Goal: Feedback & Contribution: Contribute content

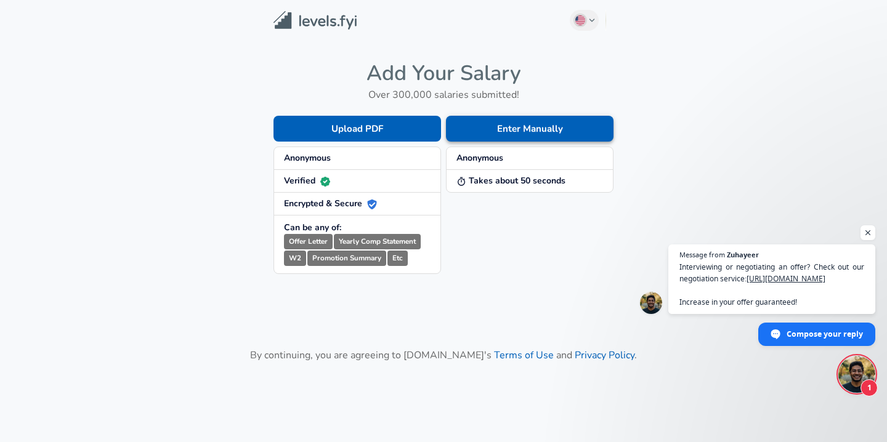
click at [508, 131] on button "Enter Manually" at bounding box center [530, 129] width 168 height 26
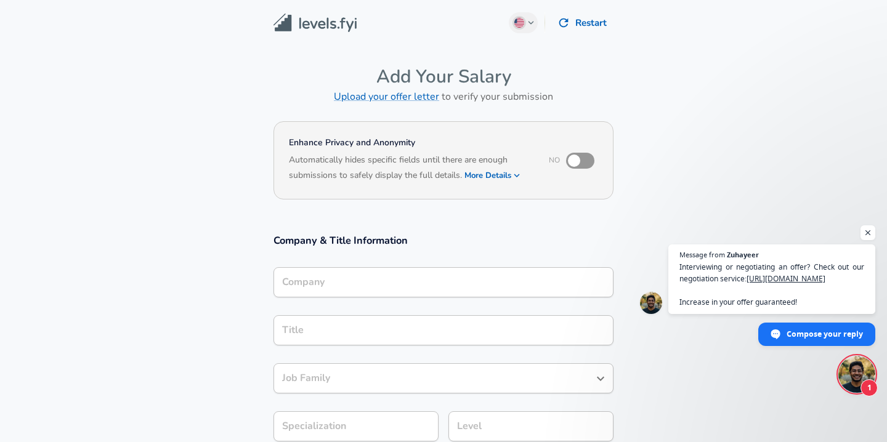
click at [410, 279] on input "Company" at bounding box center [443, 282] width 329 height 19
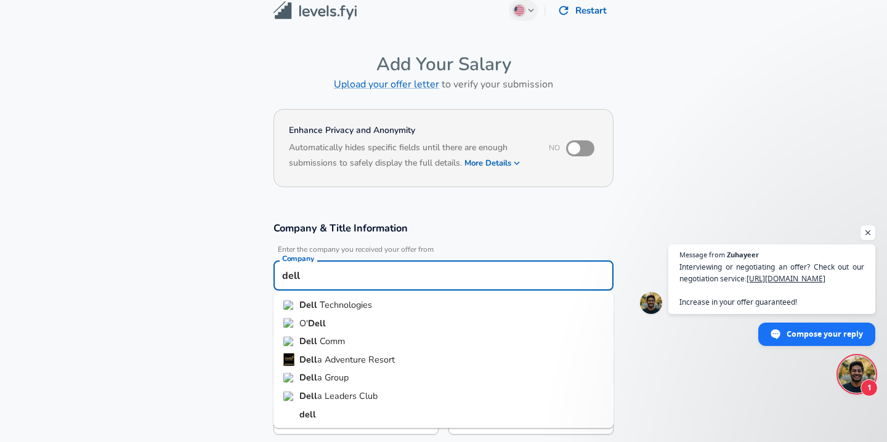
click at [396, 307] on li "Dell Technologies" at bounding box center [444, 305] width 340 height 18
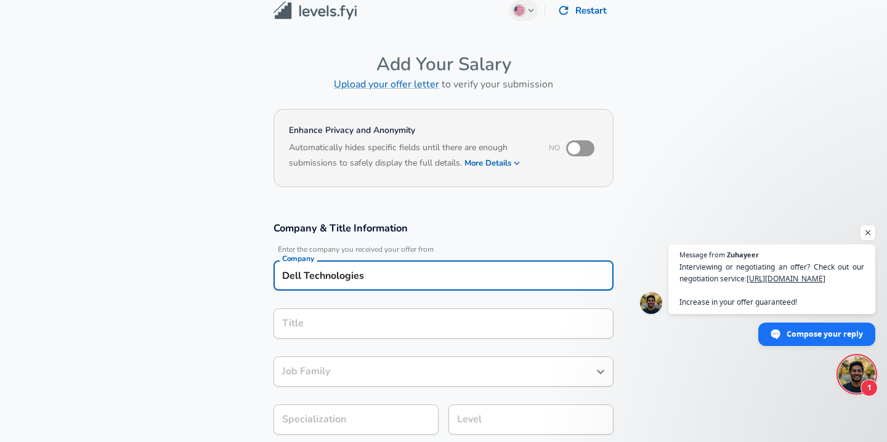
type input "Dell Technologies"
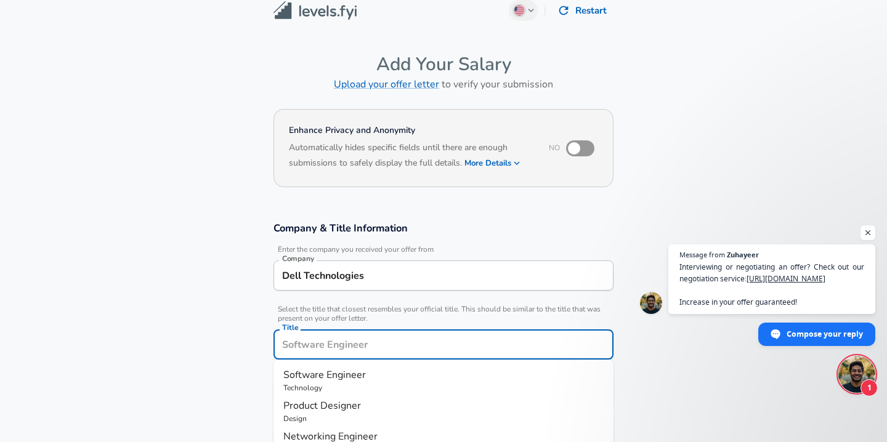
scroll to position [37, 0]
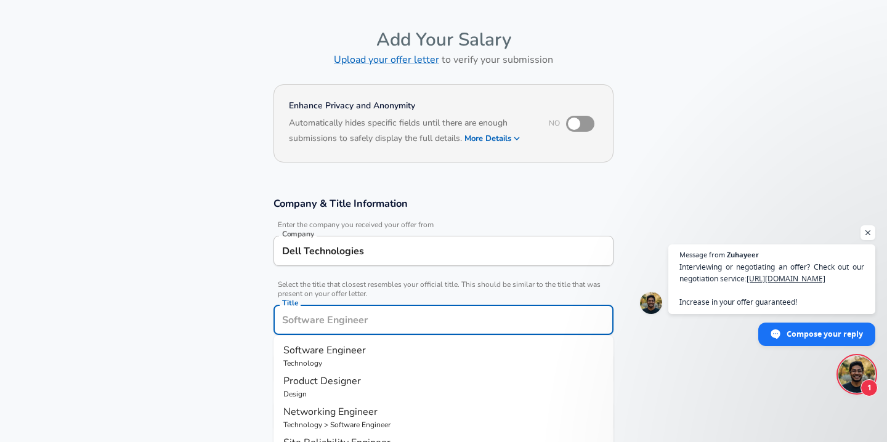
click at [391, 319] on input "Title" at bounding box center [443, 320] width 329 height 19
click at [372, 385] on p "Product Manager" at bounding box center [443, 381] width 320 height 15
type input "Product Manager"
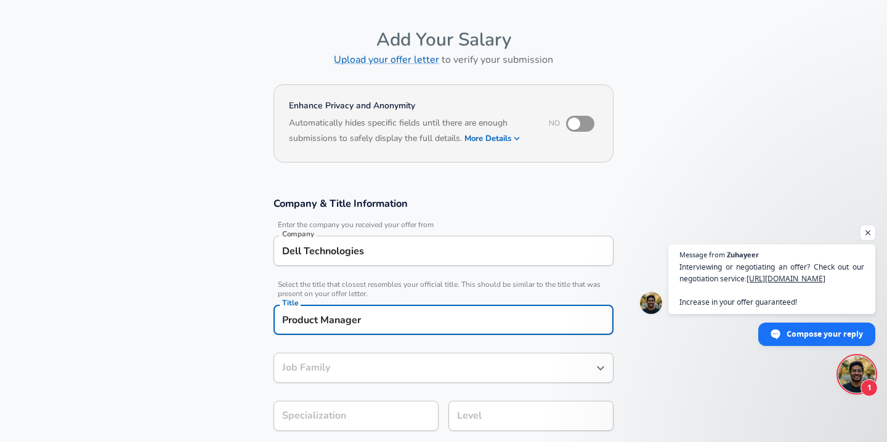
type input "Product Manager"
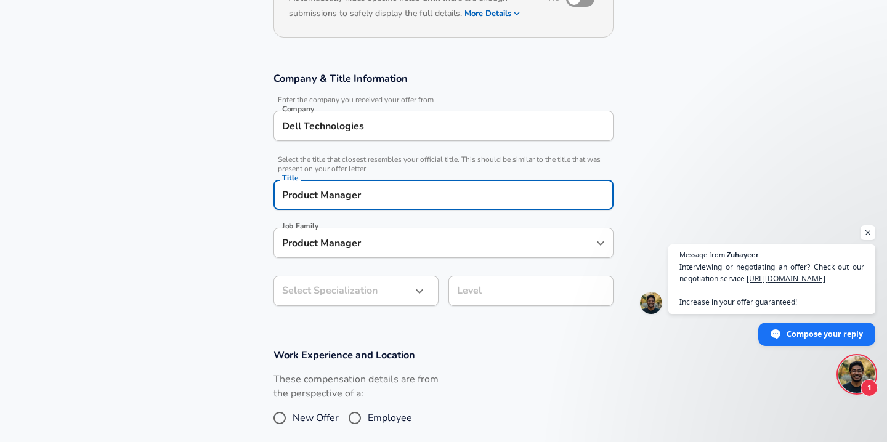
scroll to position [254, 0]
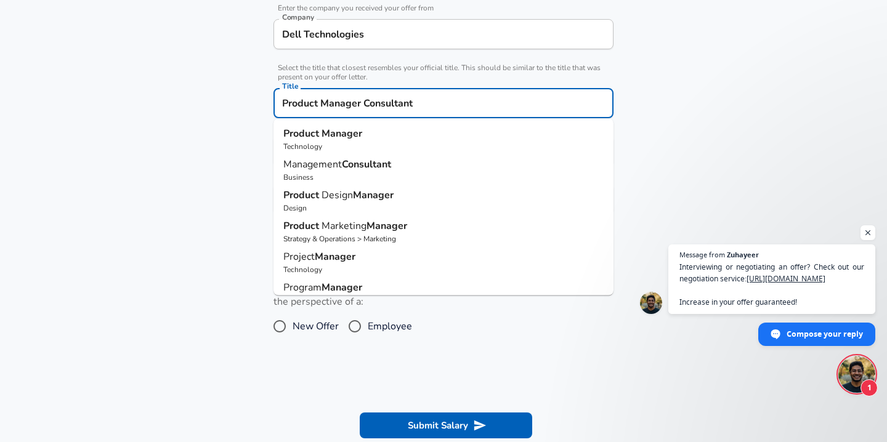
type input "Product Manager Consultant"
click at [237, 240] on section "Company & Title Information Enter the company you received your offer from Comp…" at bounding box center [443, 103] width 887 height 277
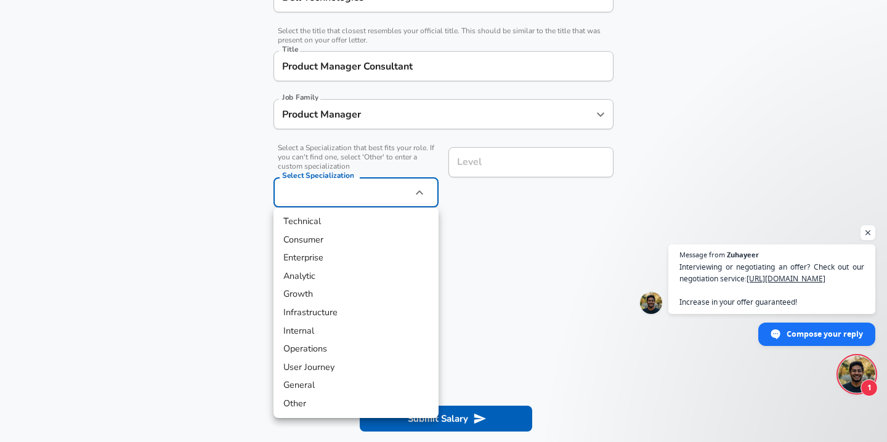
click at [314, 218] on li "Technical" at bounding box center [356, 222] width 165 height 18
type input "Technical"
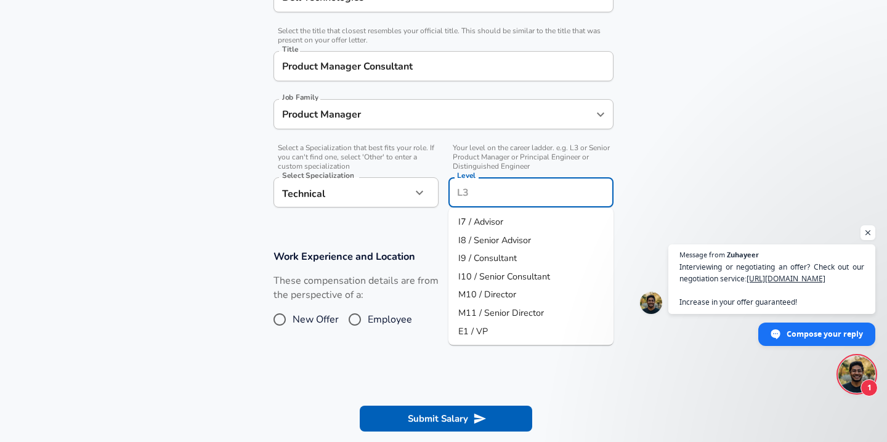
scroll to position [315, 0]
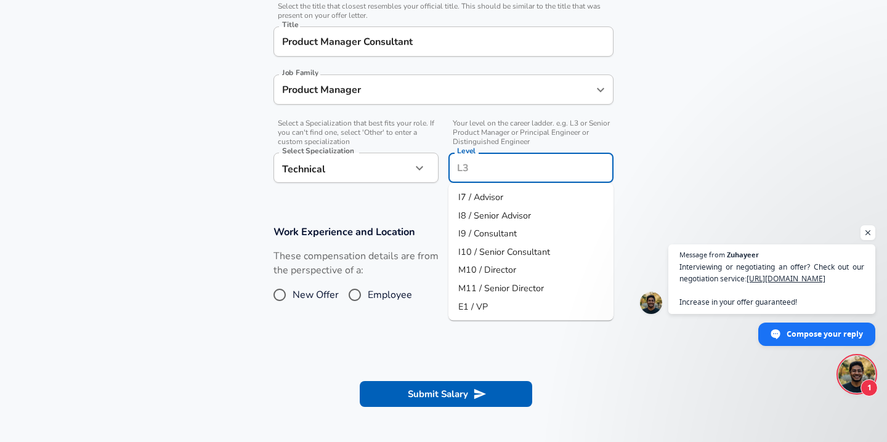
click at [517, 168] on input "Level" at bounding box center [531, 167] width 154 height 19
click at [503, 227] on span "I9 / Consultant" at bounding box center [487, 234] width 59 height 14
type input "I9 / Consultant"
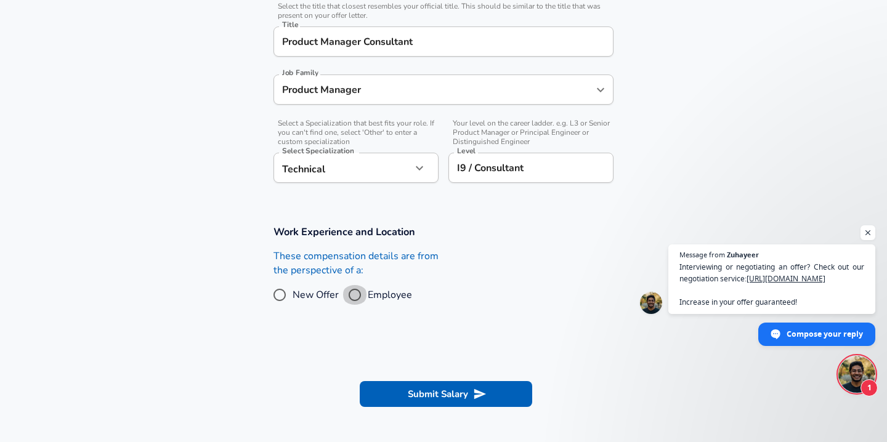
click at [354, 291] on input "Employee" at bounding box center [355, 295] width 26 height 20
radio input "true"
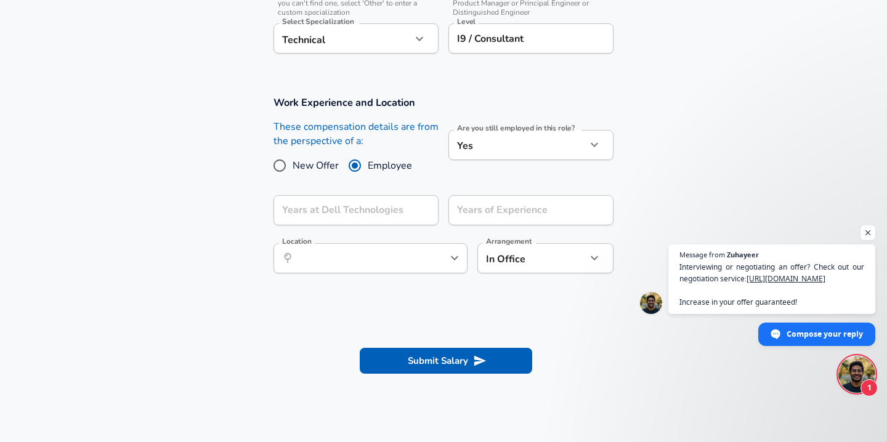
scroll to position [545, 0]
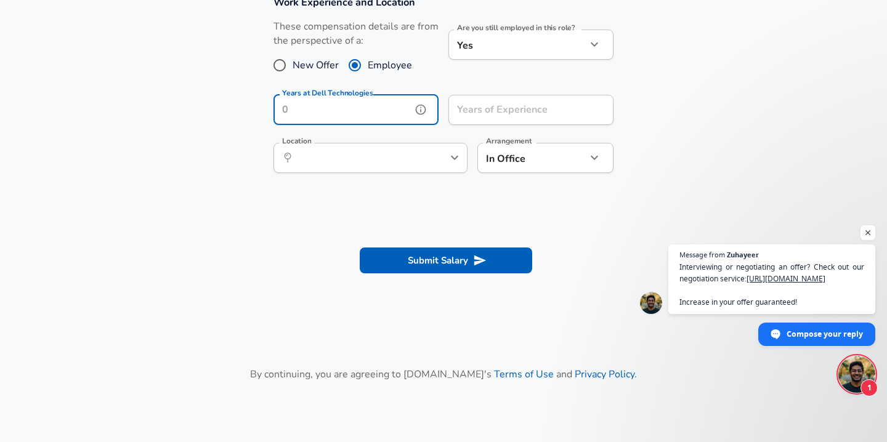
click at [366, 108] on input "Years at Dell Technologies" at bounding box center [343, 110] width 138 height 30
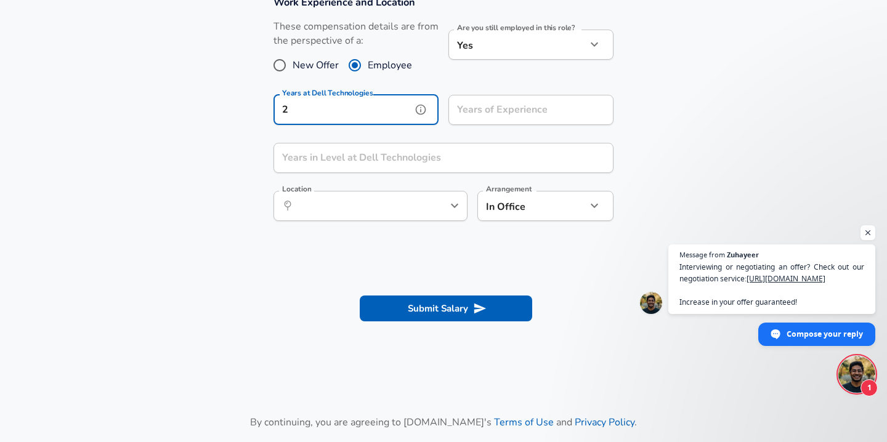
type input "2"
click at [508, 118] on input "Years of Experience" at bounding box center [518, 110] width 138 height 30
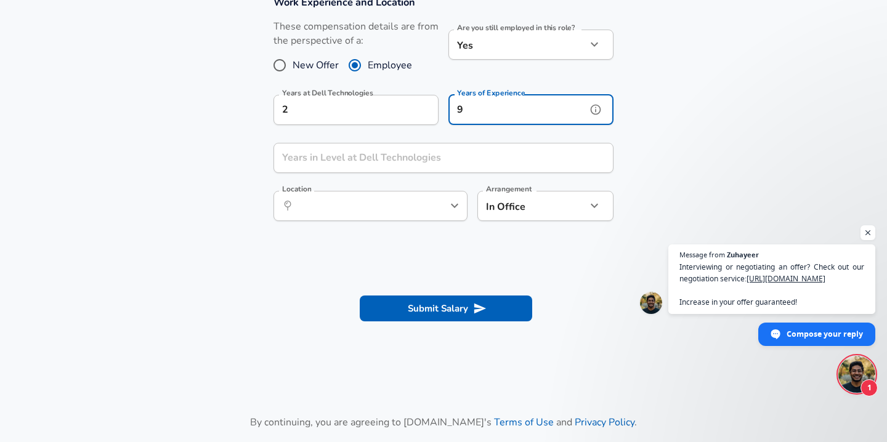
type input "9"
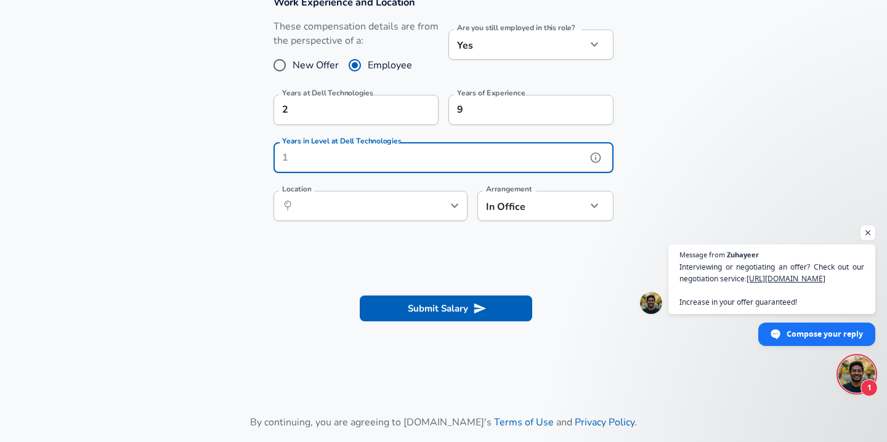
click at [462, 166] on input "Years in Level at Dell Technologies" at bounding box center [430, 158] width 313 height 30
click at [423, 210] on div "​ Location" at bounding box center [371, 206] width 194 height 30
type input "1"
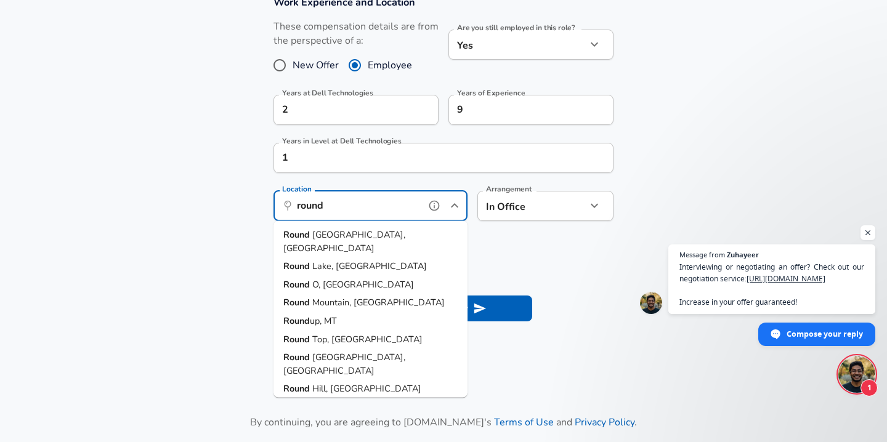
click at [392, 233] on li "[GEOGRAPHIC_DATA], [GEOGRAPHIC_DATA]" at bounding box center [371, 241] width 194 height 31
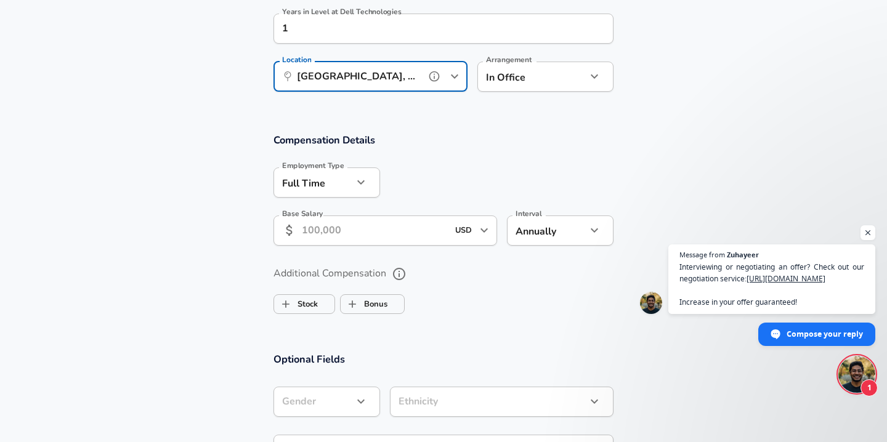
scroll to position [675, 0]
type input "[GEOGRAPHIC_DATA], [GEOGRAPHIC_DATA]"
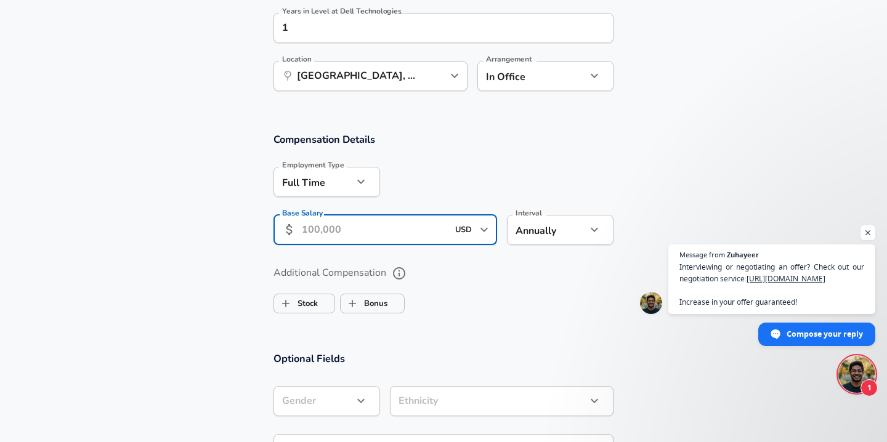
click at [338, 230] on input "Base Salary" at bounding box center [375, 230] width 146 height 30
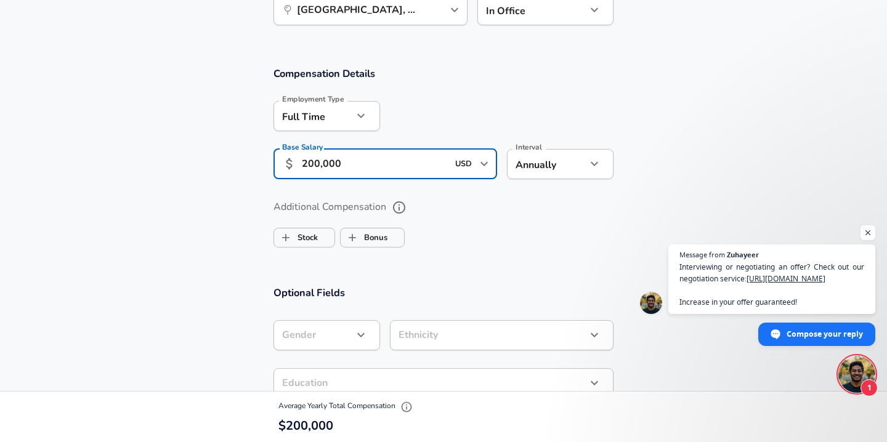
scroll to position [770, 0]
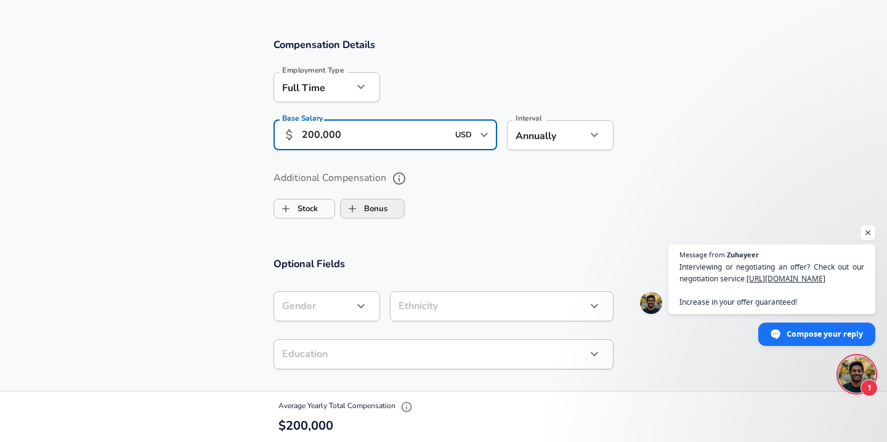
type input "200,000"
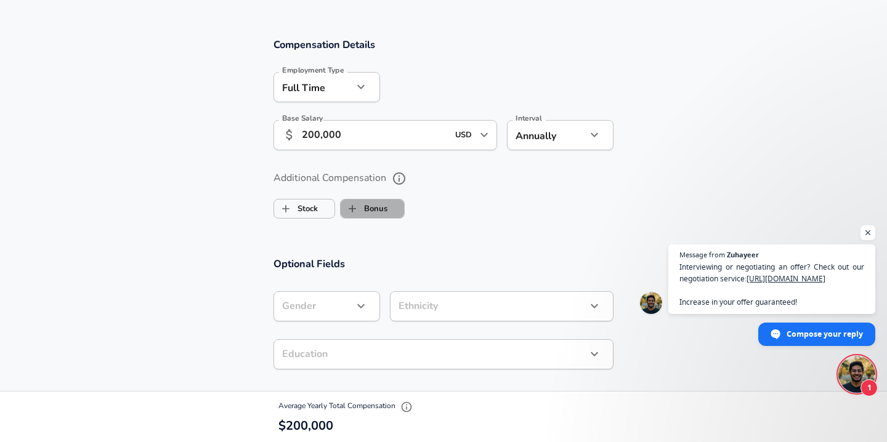
click at [370, 206] on label "Bonus" at bounding box center [364, 208] width 47 height 23
checkbox input "true"
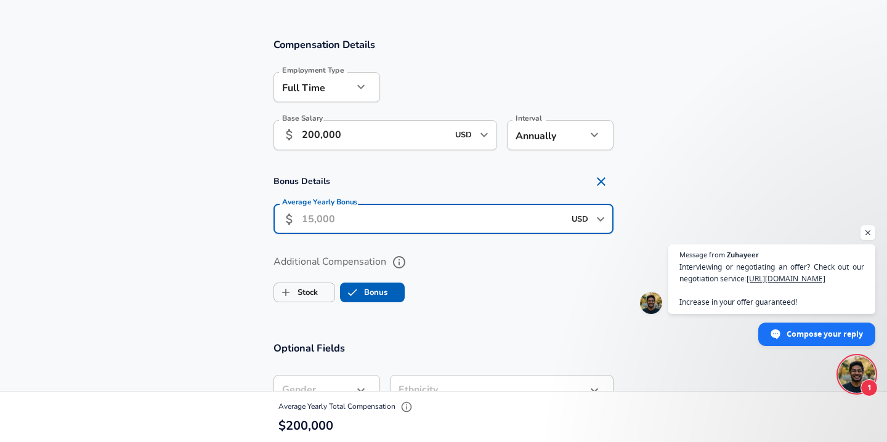
click at [346, 218] on input "Average Yearly Bonus" at bounding box center [433, 219] width 262 height 30
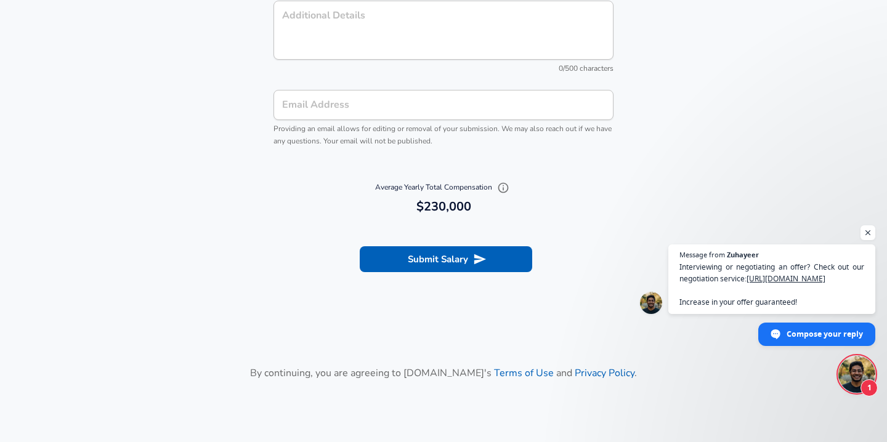
scroll to position [1434, 0]
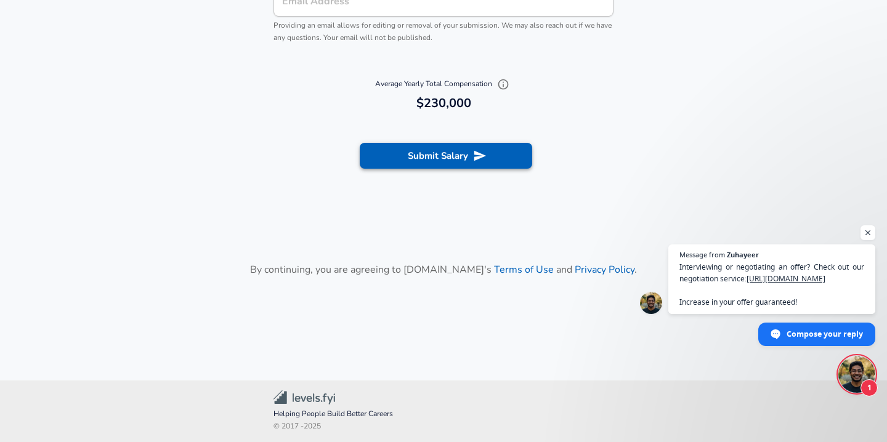
type input "30,000"
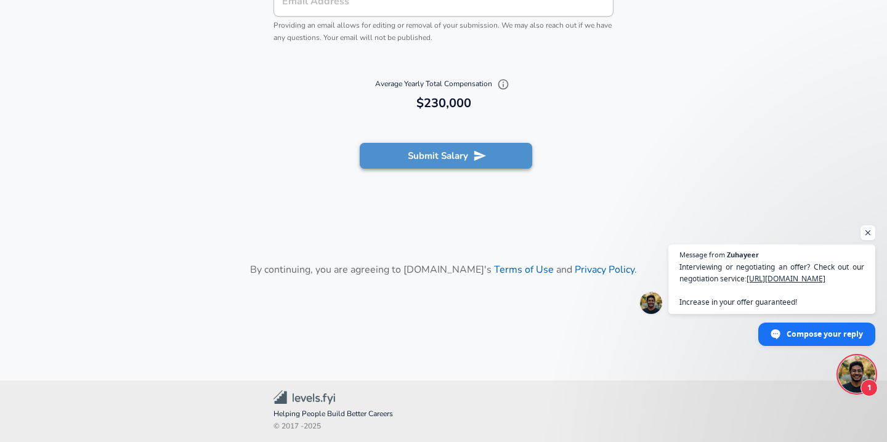
click at [393, 160] on button "Submit Salary" at bounding box center [446, 156] width 173 height 26
